Goal: Information Seeking & Learning: Learn about a topic

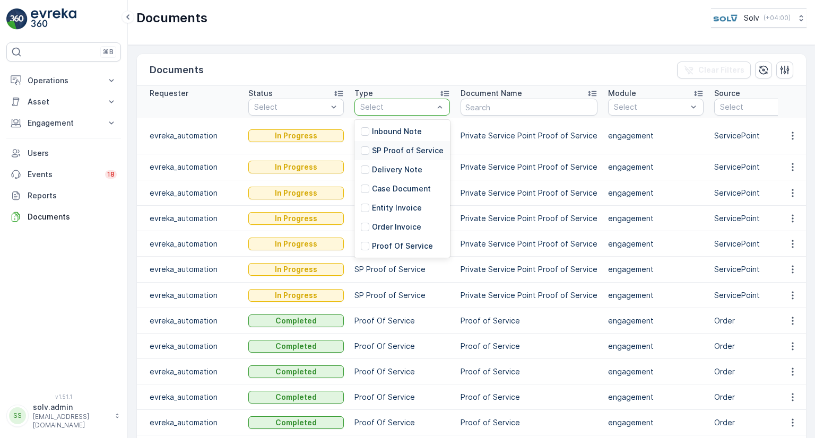
click at [417, 146] on p "SP Proof of Service" at bounding box center [408, 150] width 72 height 11
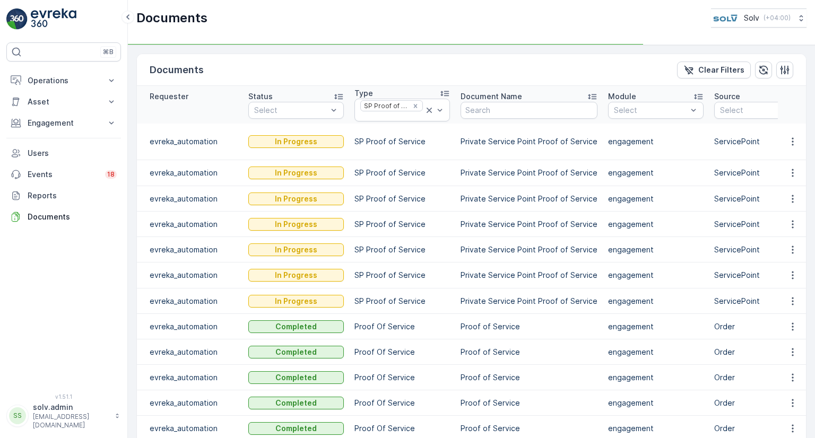
click at [469, 175] on p "Private Service Point Proof of Service" at bounding box center [528, 173] width 137 height 11
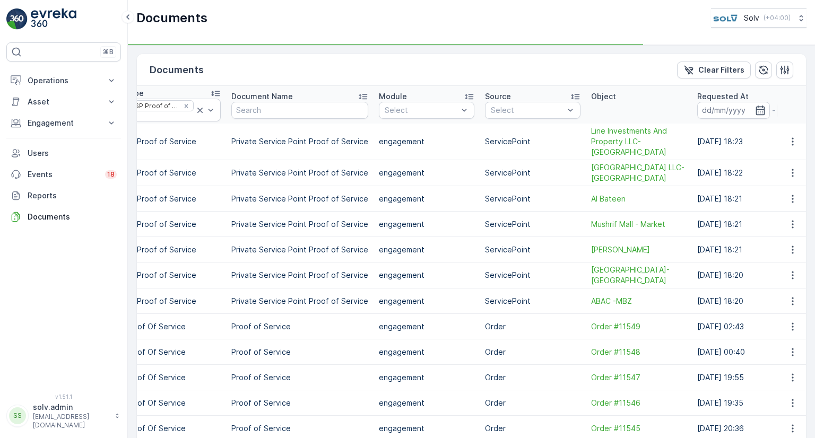
scroll to position [0, 303]
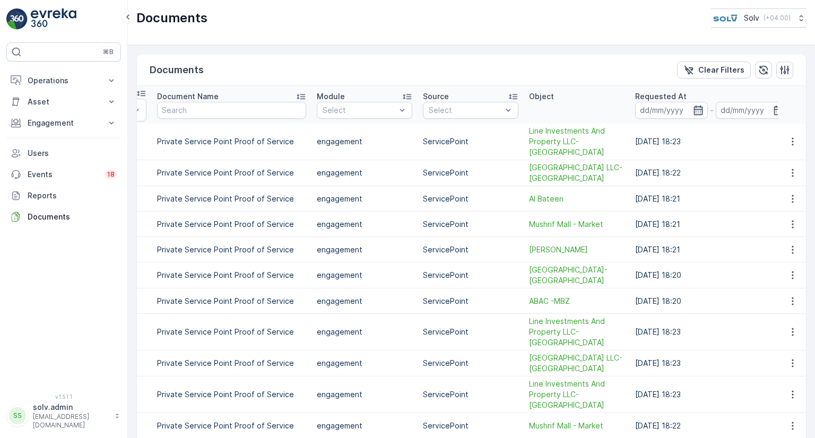
click at [693, 107] on icon "button" at bounding box center [698, 110] width 11 height 11
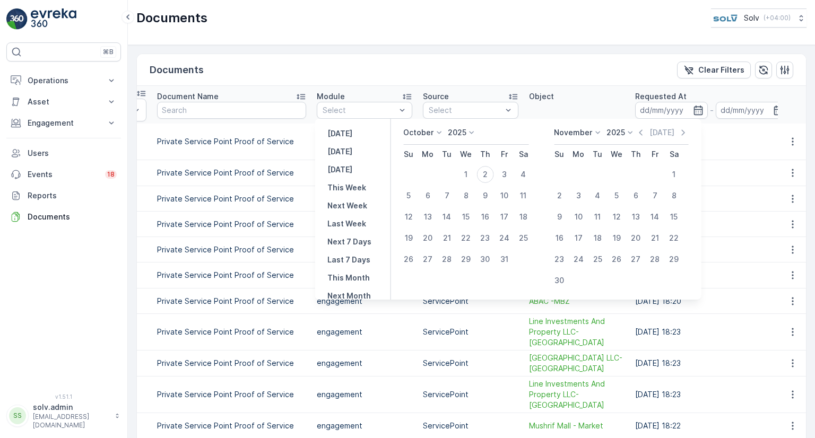
click at [433, 132] on p "October" at bounding box center [418, 132] width 30 height 11
click at [425, 185] on span "September" at bounding box center [430, 185] width 40 height 11
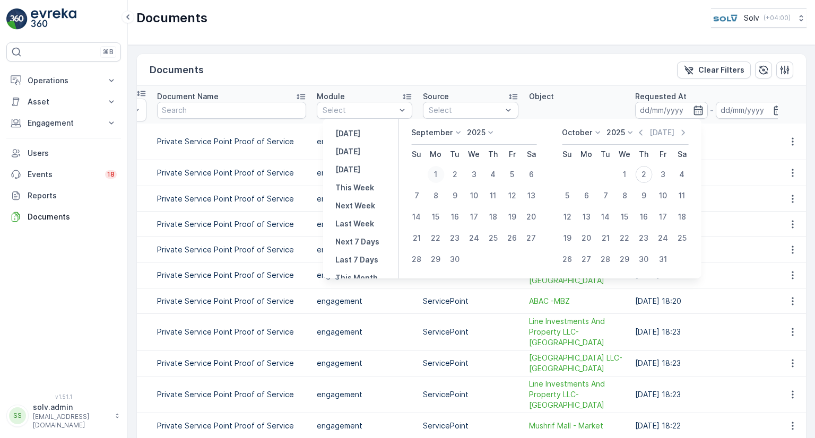
click at [433, 170] on div "1" at bounding box center [435, 174] width 17 height 17
type input "[DATE]"
click at [774, 110] on icon "button" at bounding box center [778, 110] width 9 height 10
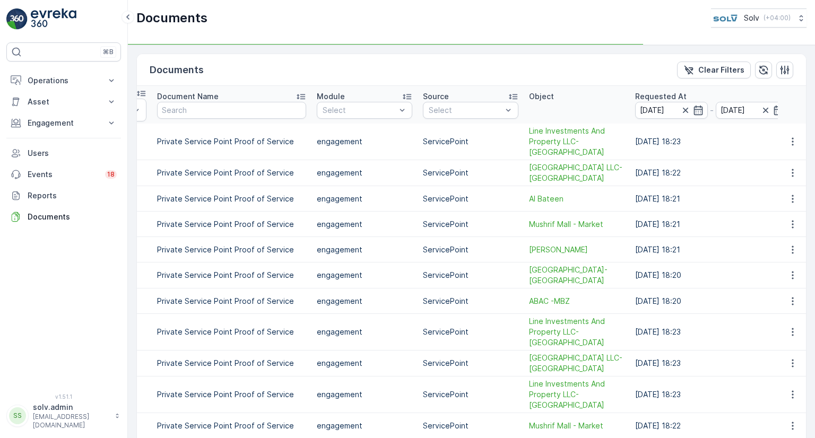
click at [774, 110] on icon "button" at bounding box center [778, 110] width 9 height 10
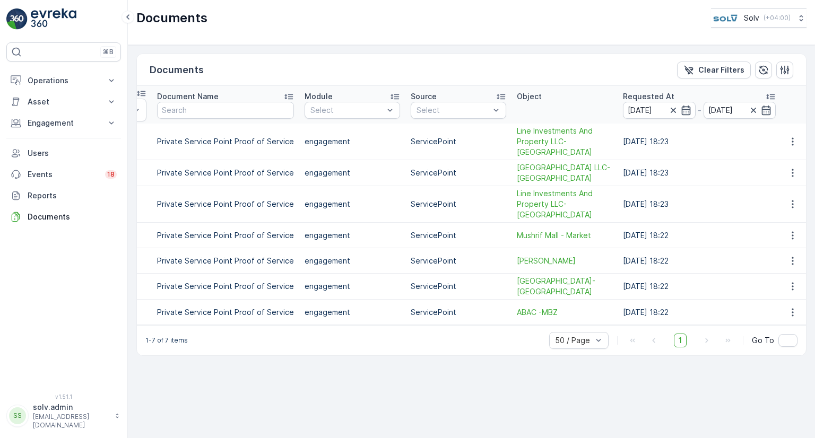
scroll to position [0, 301]
click at [772, 110] on input "[DATE]" at bounding box center [742, 110] width 73 height 17
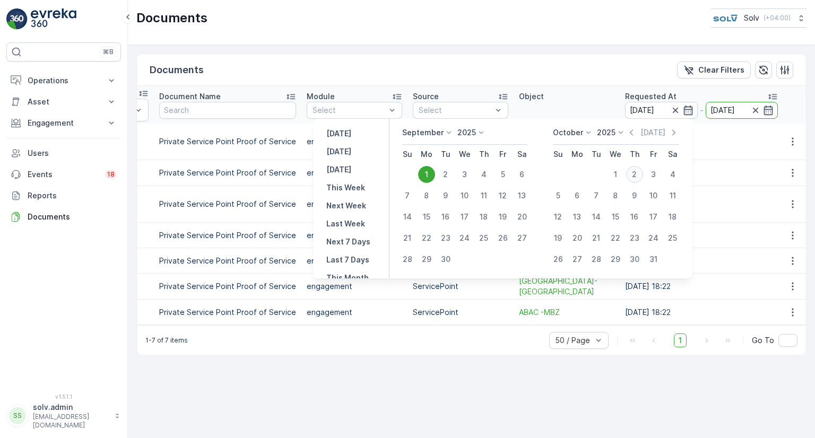
click at [637, 172] on div "2" at bounding box center [634, 174] width 17 height 17
type input "[DATE]"
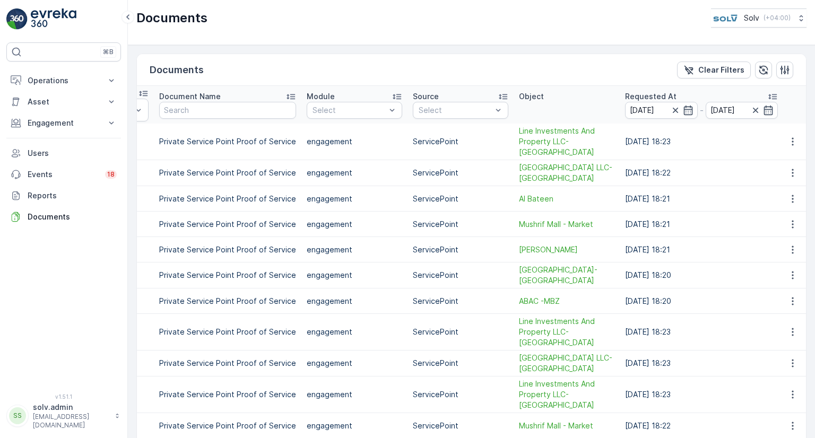
drag, startPoint x: 60, startPoint y: 123, endPoint x: 63, endPoint y: 137, distance: 15.2
click at [59, 123] on p "Engagement" at bounding box center [64, 123] width 72 height 11
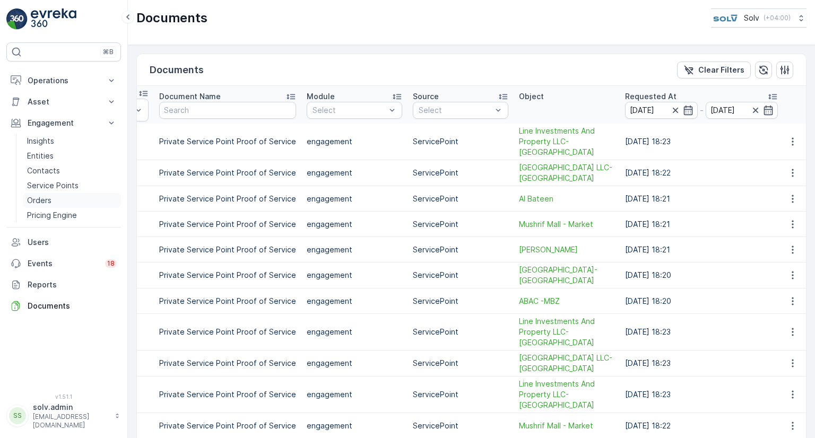
click at [47, 202] on p "Orders" at bounding box center [39, 200] width 24 height 11
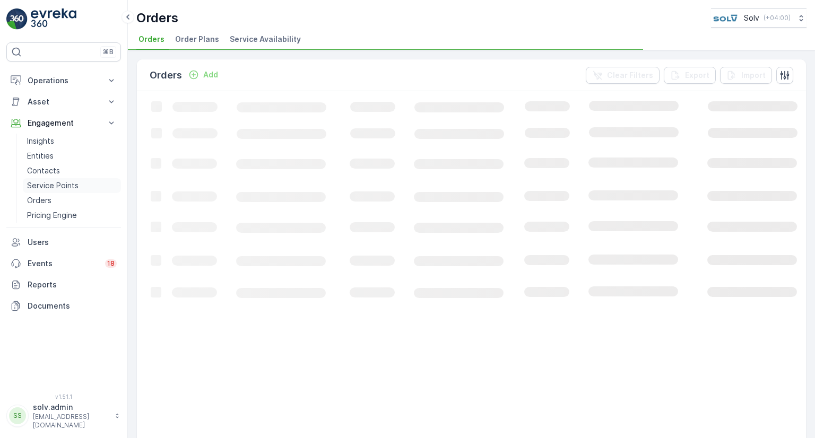
click at [55, 180] on p "Service Points" at bounding box center [52, 185] width 51 height 11
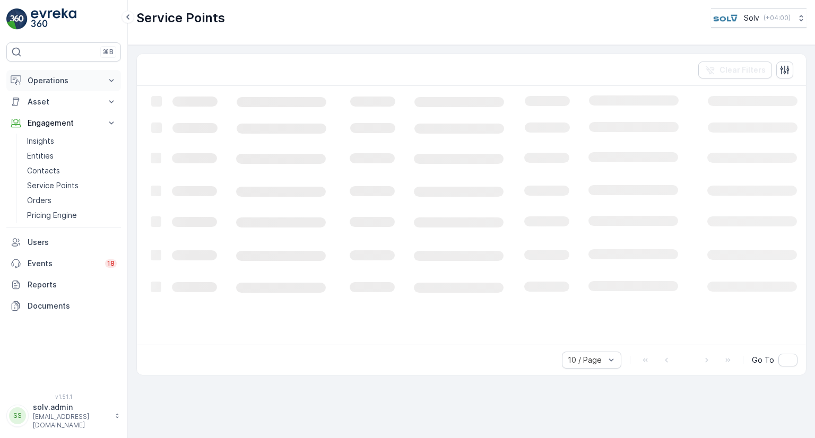
click at [68, 77] on p "Operations" at bounding box center [64, 80] width 72 height 11
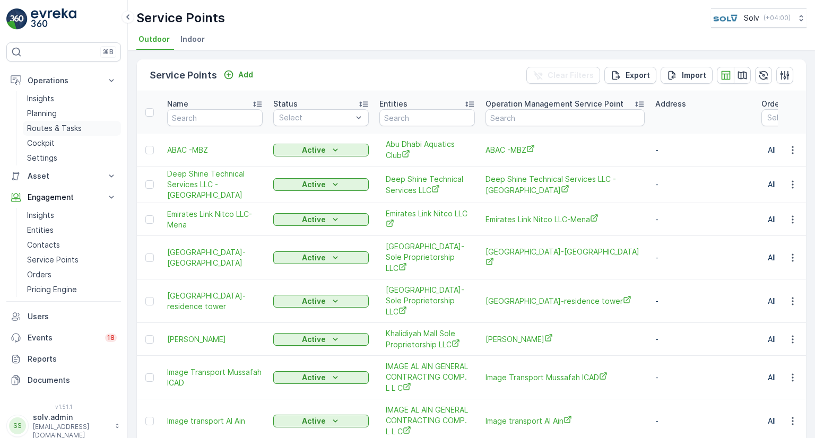
click at [49, 124] on p "Routes & Tasks" at bounding box center [54, 128] width 55 height 11
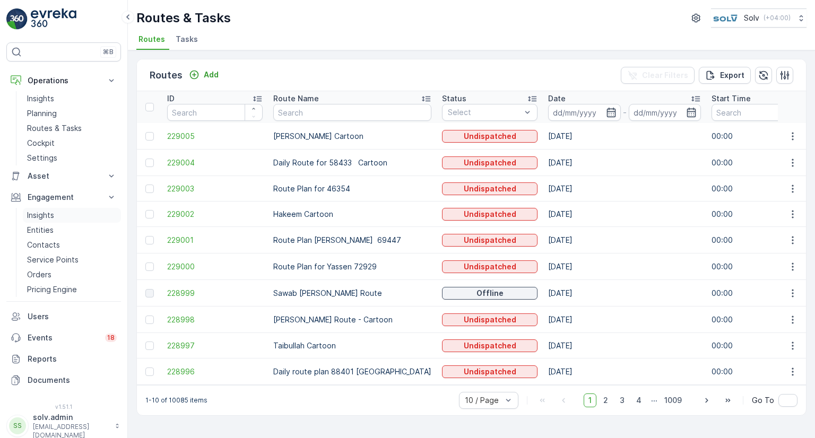
click at [53, 219] on p "Insights" at bounding box center [40, 215] width 27 height 11
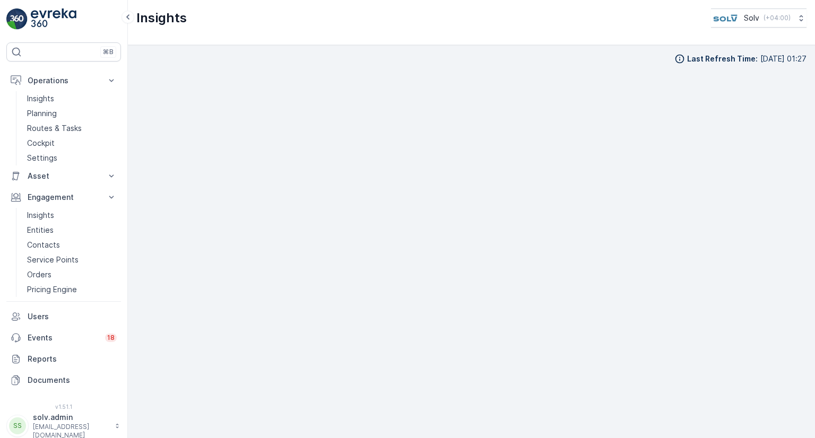
scroll to position [8, 0]
click at [42, 229] on p "Entities" at bounding box center [40, 230] width 27 height 11
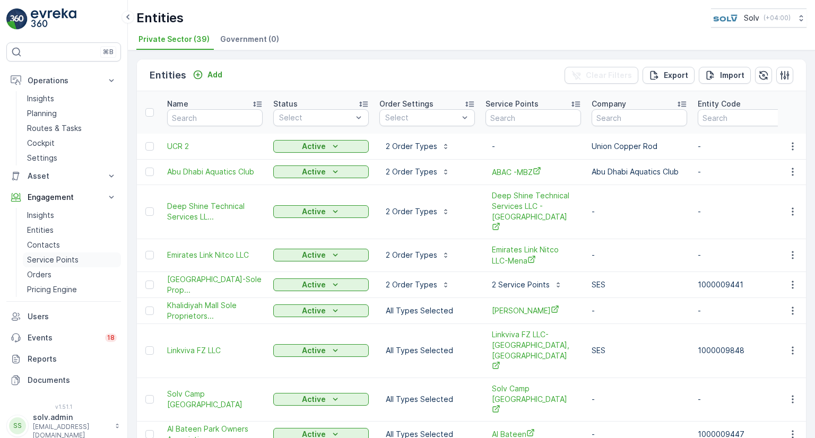
click at [53, 257] on p "Service Points" at bounding box center [52, 260] width 51 height 11
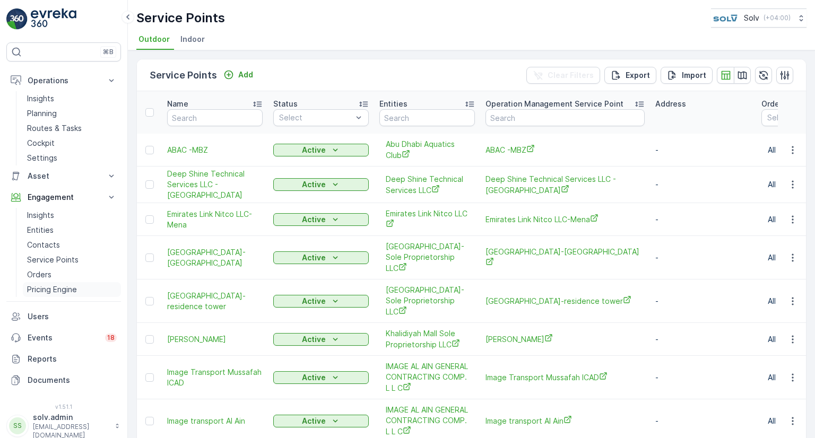
click at [49, 293] on p "Pricing Engine" at bounding box center [52, 289] width 50 height 11
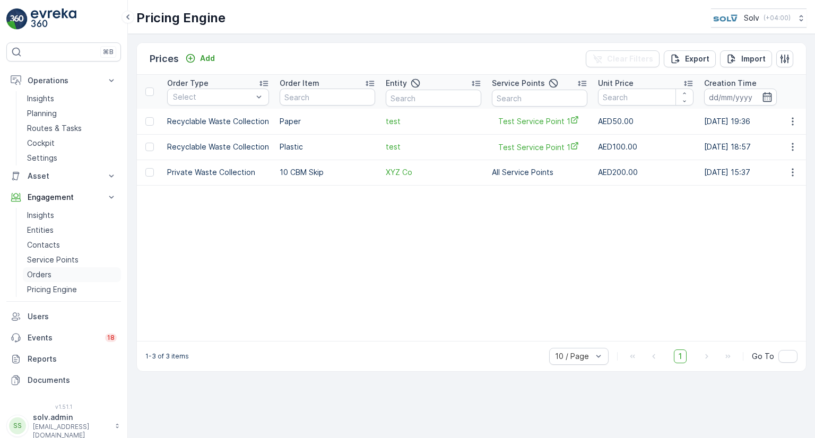
click at [41, 272] on p "Orders" at bounding box center [39, 274] width 24 height 11
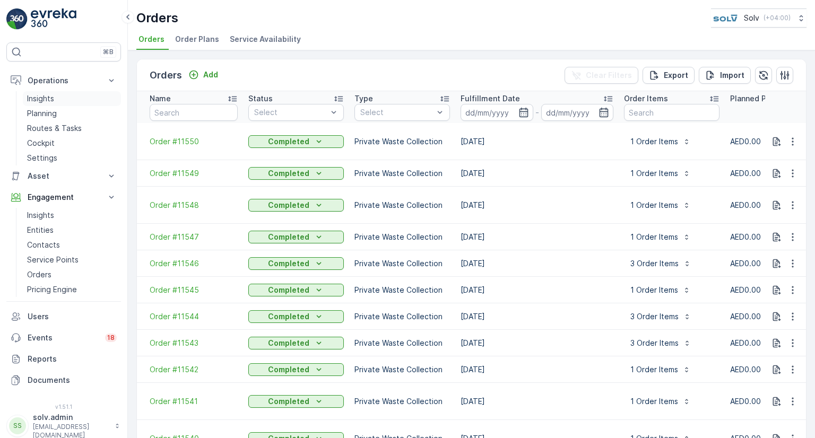
click at [45, 98] on p "Insights" at bounding box center [40, 98] width 27 height 11
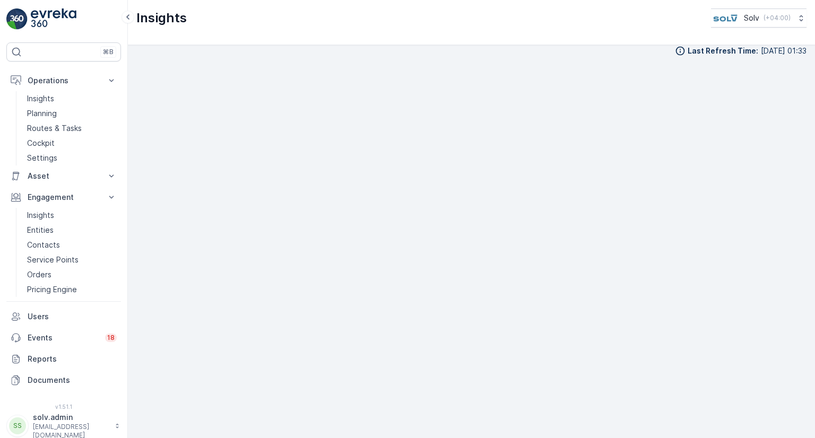
scroll to position [11, 0]
click at [40, 214] on p "Insights" at bounding box center [40, 215] width 27 height 11
